Goal: Task Accomplishment & Management: Use online tool/utility

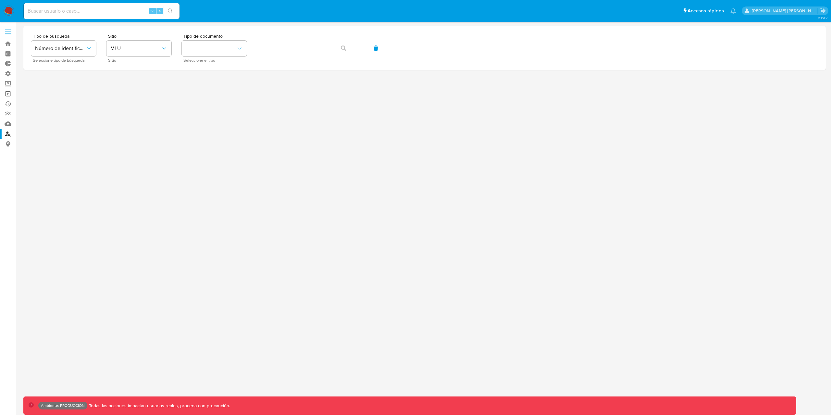
click at [10, 89] on link "Operaciones masivas" at bounding box center [38, 94] width 77 height 10
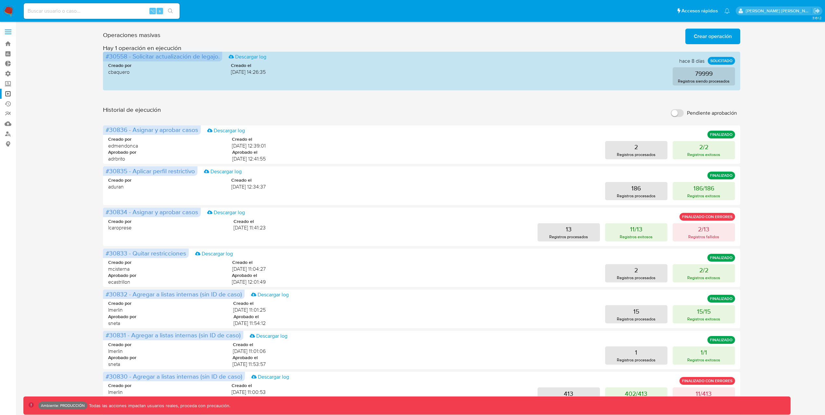
click at [724, 40] on span "Crear operación" at bounding box center [713, 36] width 38 height 14
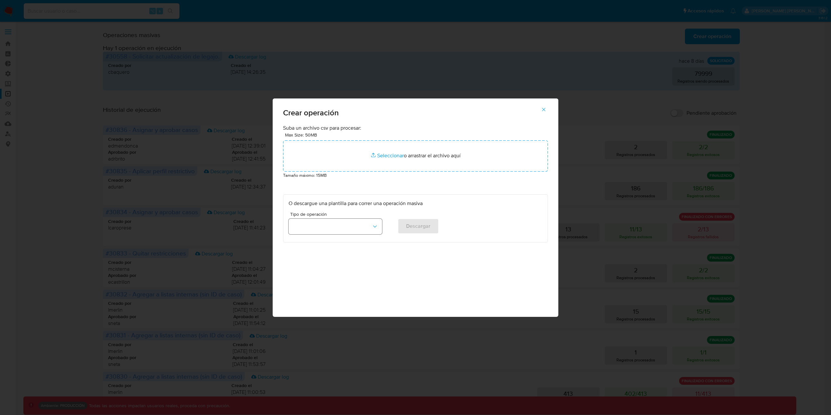
click at [329, 231] on button "button" at bounding box center [336, 227] width 94 height 16
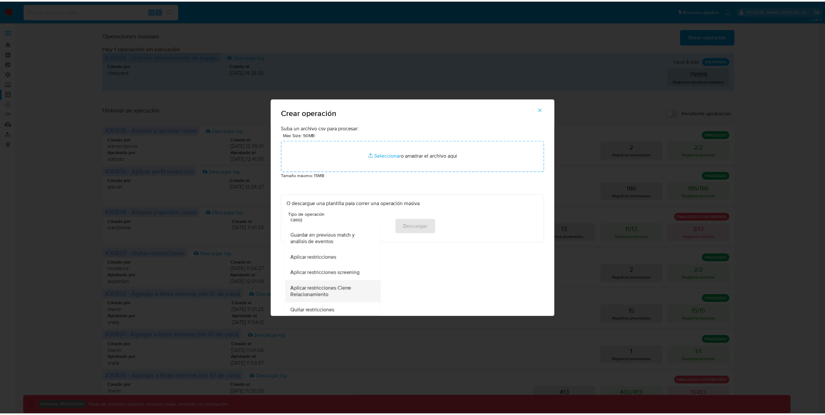
scroll to position [140, 0]
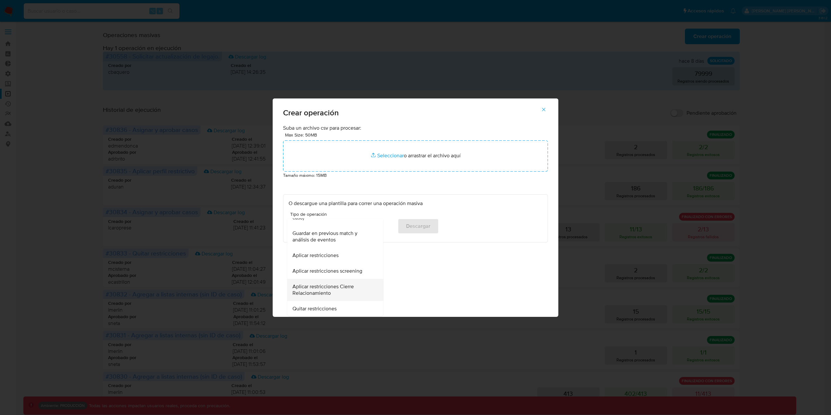
click at [349, 289] on span "Aplicar restricciones Cierre Relacionamiento" at bounding box center [334, 289] width 82 height 13
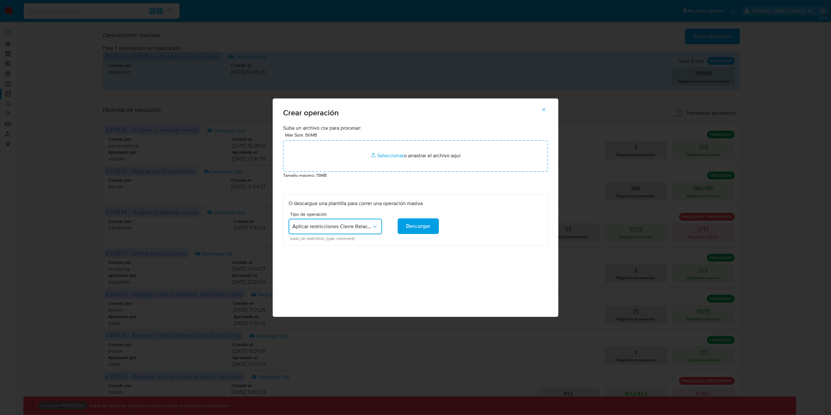
click at [545, 108] on icon "button" at bounding box center [544, 109] width 4 height 4
